Goal: Transaction & Acquisition: Subscribe to service/newsletter

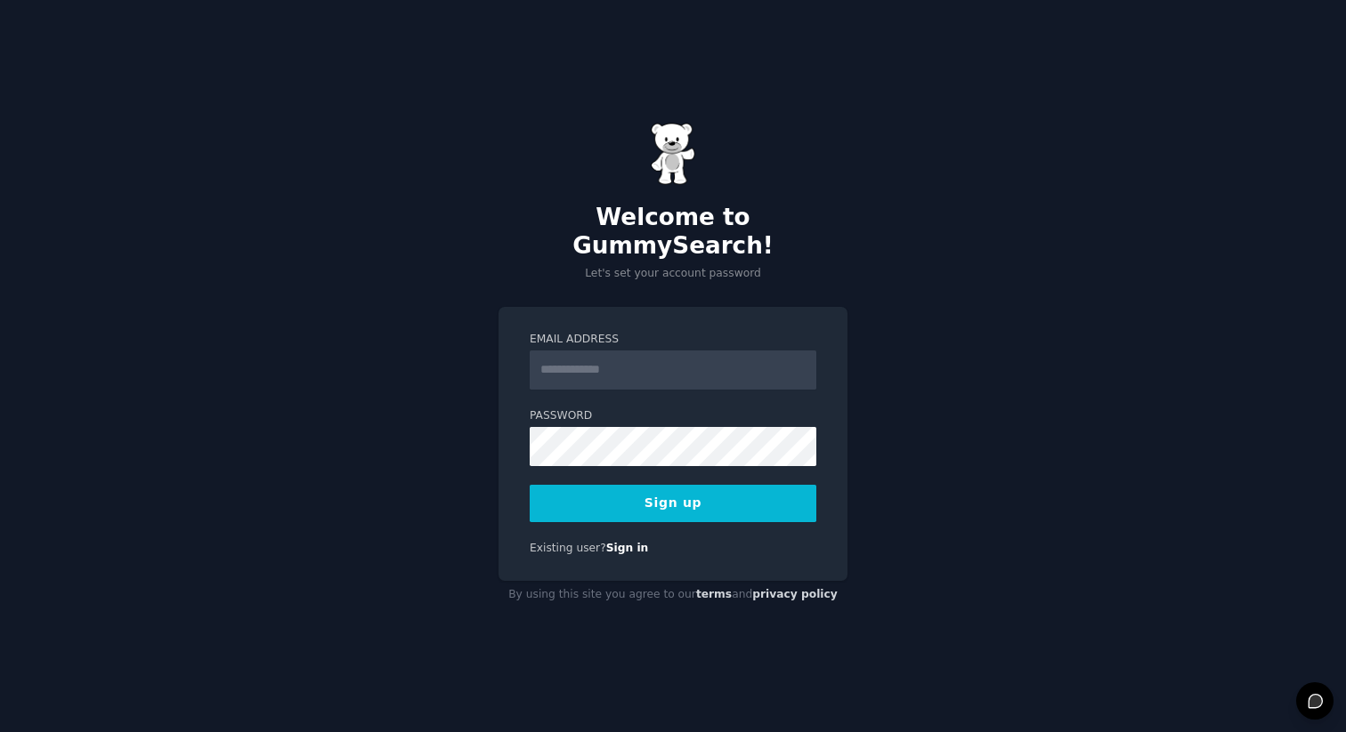
click at [570, 359] on input "Email Address" at bounding box center [672, 370] width 287 height 39
type input "**********"
click at [683, 492] on button "Sign up" at bounding box center [672, 503] width 287 height 37
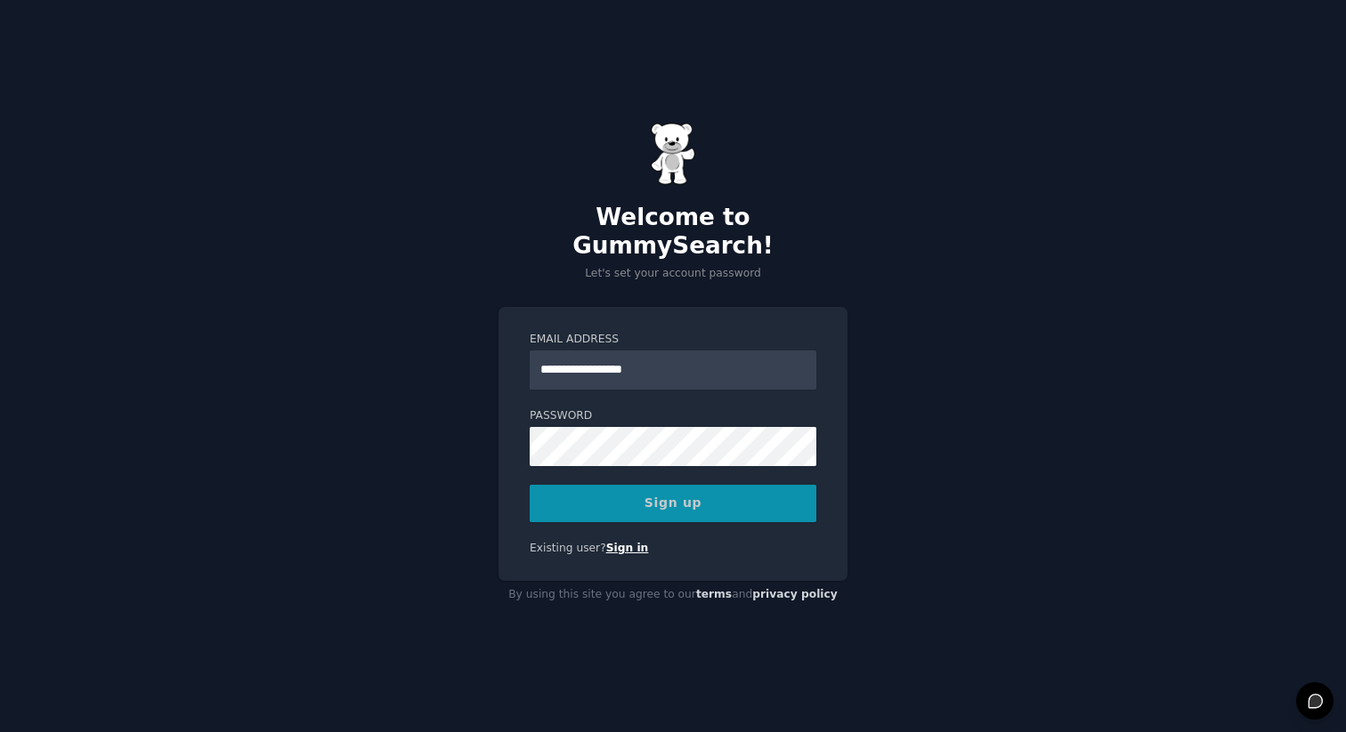
click at [627, 542] on link "Sign in" at bounding box center [627, 548] width 43 height 12
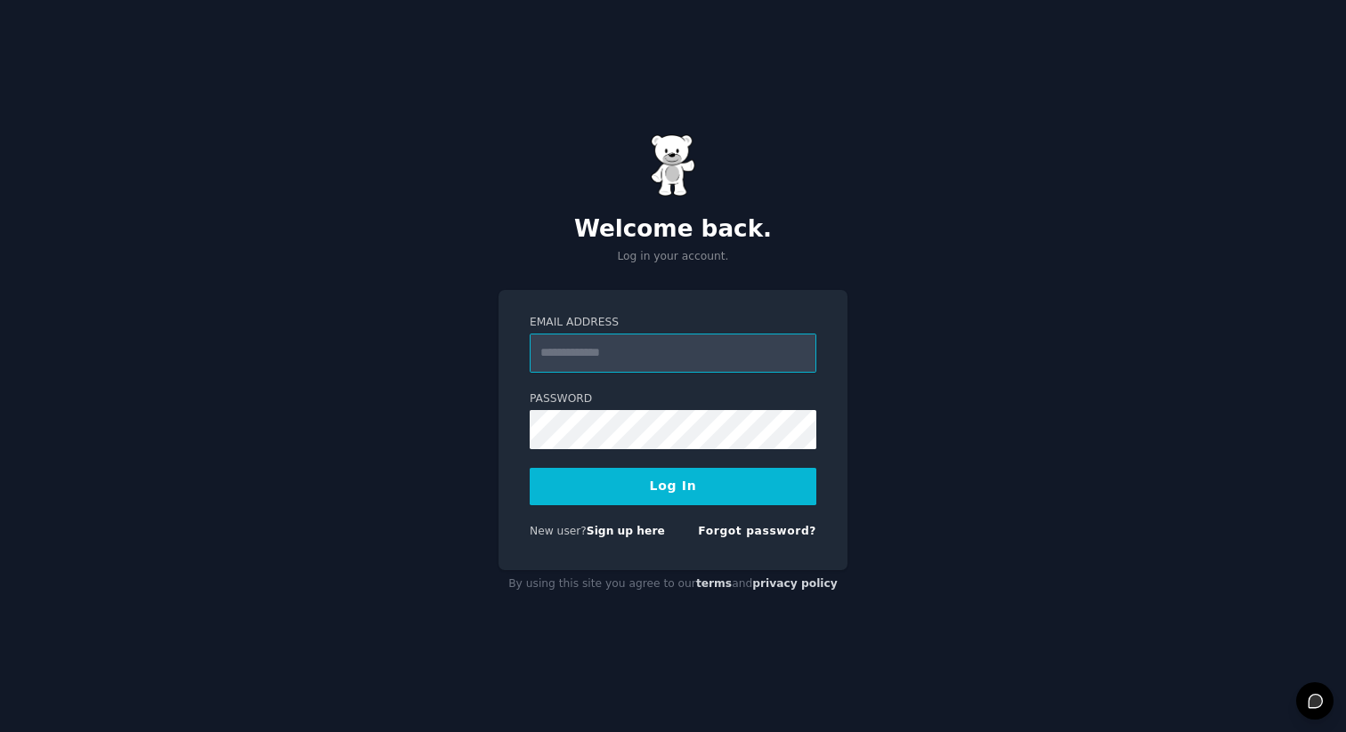
type input "**********"
click at [665, 478] on button "Log In" at bounding box center [672, 486] width 287 height 37
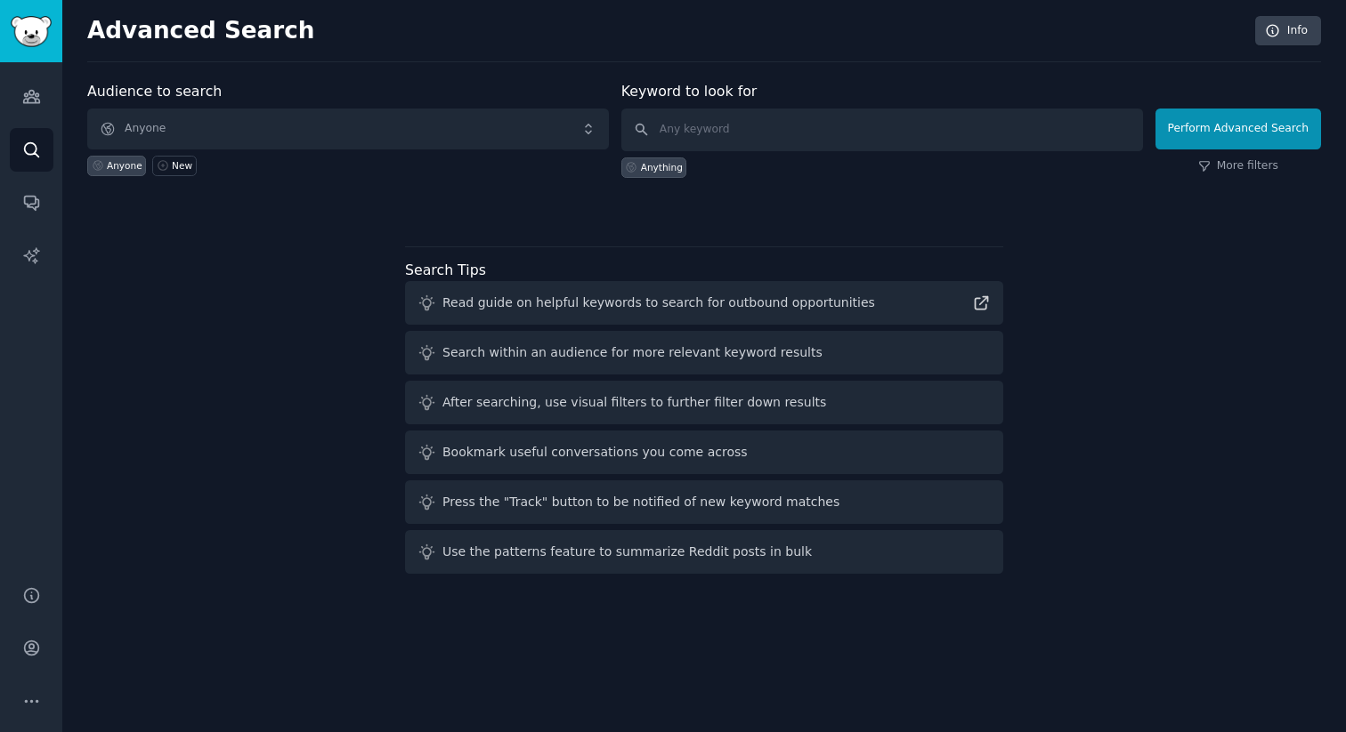
click at [413, 167] on div "Anyone New" at bounding box center [347, 163] width 521 height 27
click at [36, 641] on icon "Sidebar" at bounding box center [31, 648] width 19 height 19
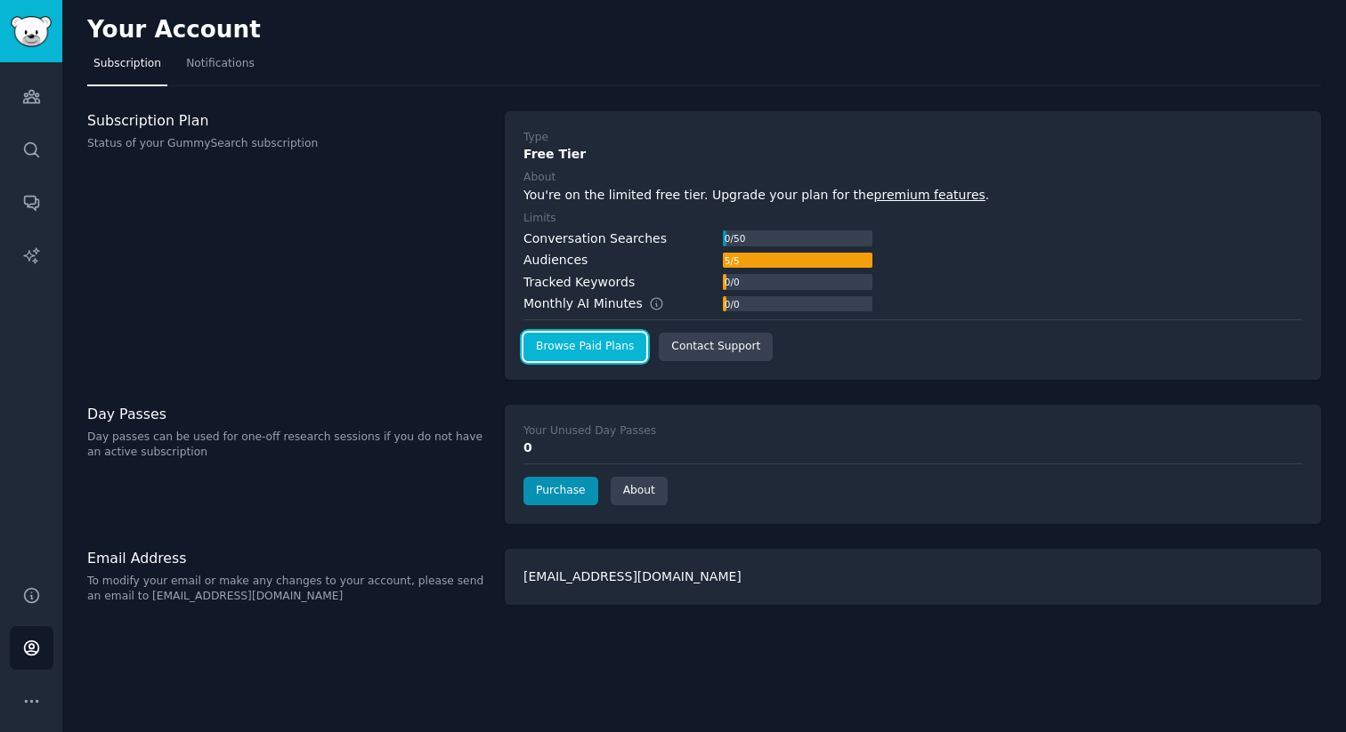
click at [578, 348] on link "Browse Paid Plans" at bounding box center [584, 347] width 123 height 28
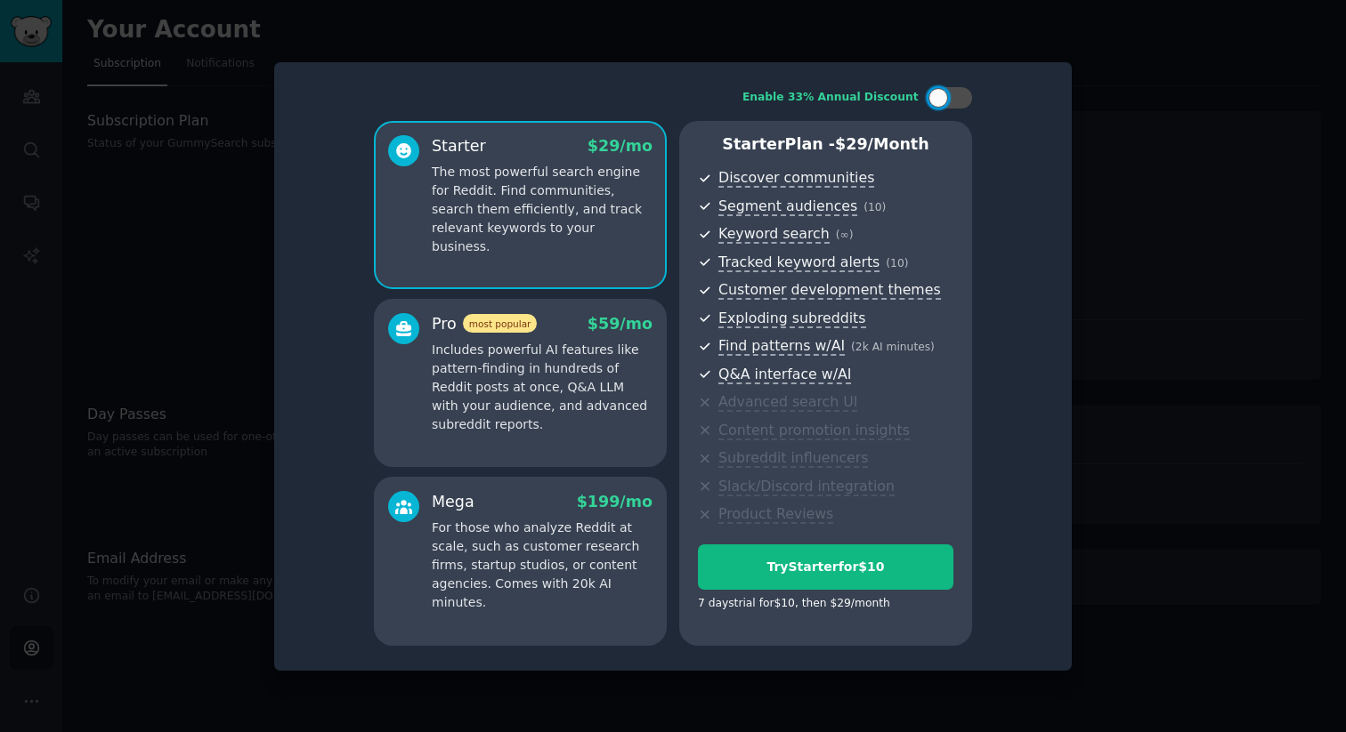
click at [556, 426] on p "Includes powerful AI features like pattern-finding in hundreds of Reddit posts …" at bounding box center [542, 387] width 221 height 93
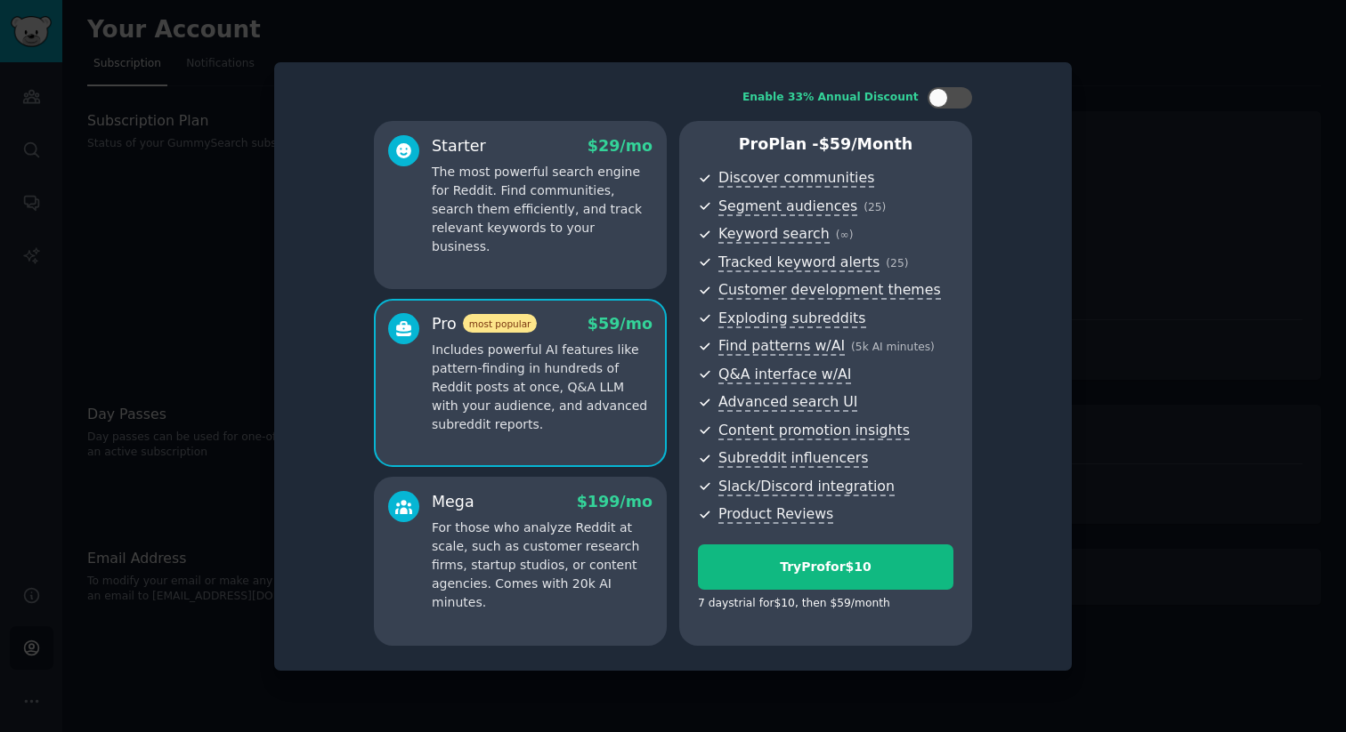
click at [546, 214] on p "The most powerful search engine for Reddit. Find communities, search them effic…" at bounding box center [542, 209] width 221 height 93
